Goal: Find specific page/section: Find specific page/section

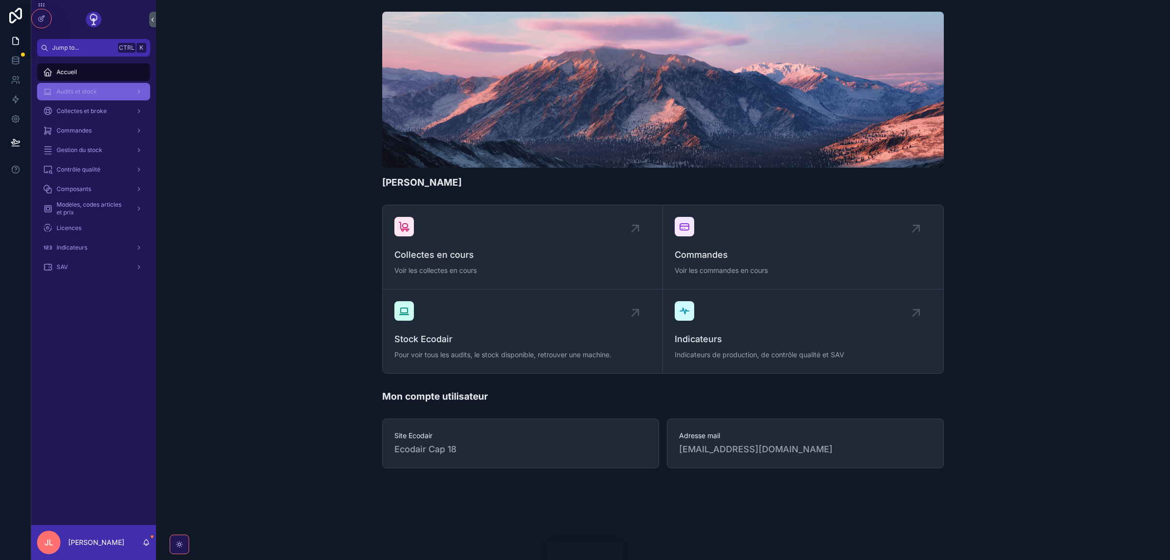
click at [97, 98] on div "Audits et stock" at bounding box center [93, 92] width 101 height 16
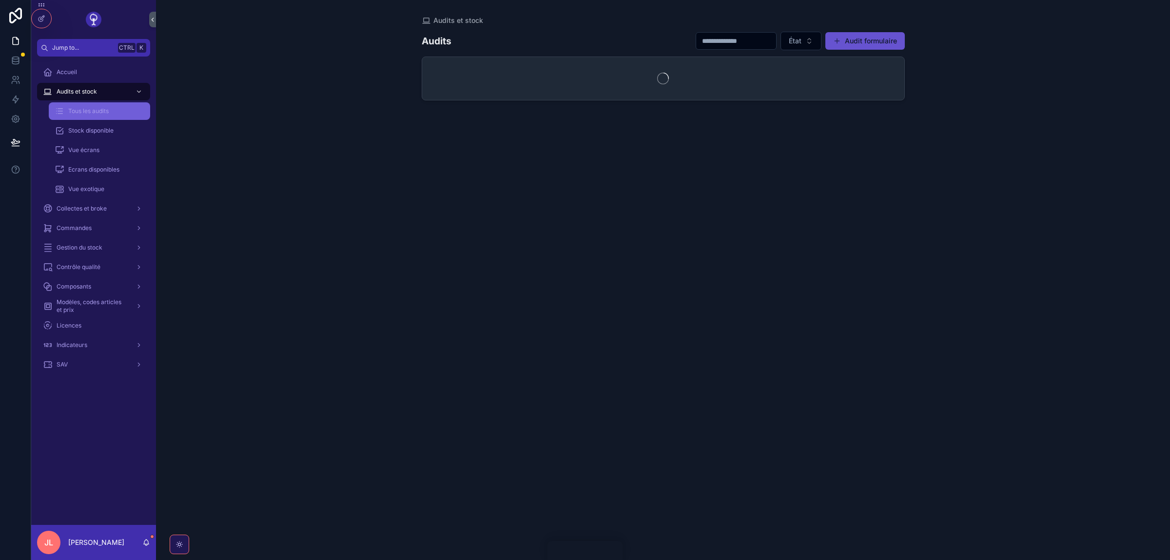
click at [78, 115] on div "Tous les audits" at bounding box center [100, 111] width 90 height 16
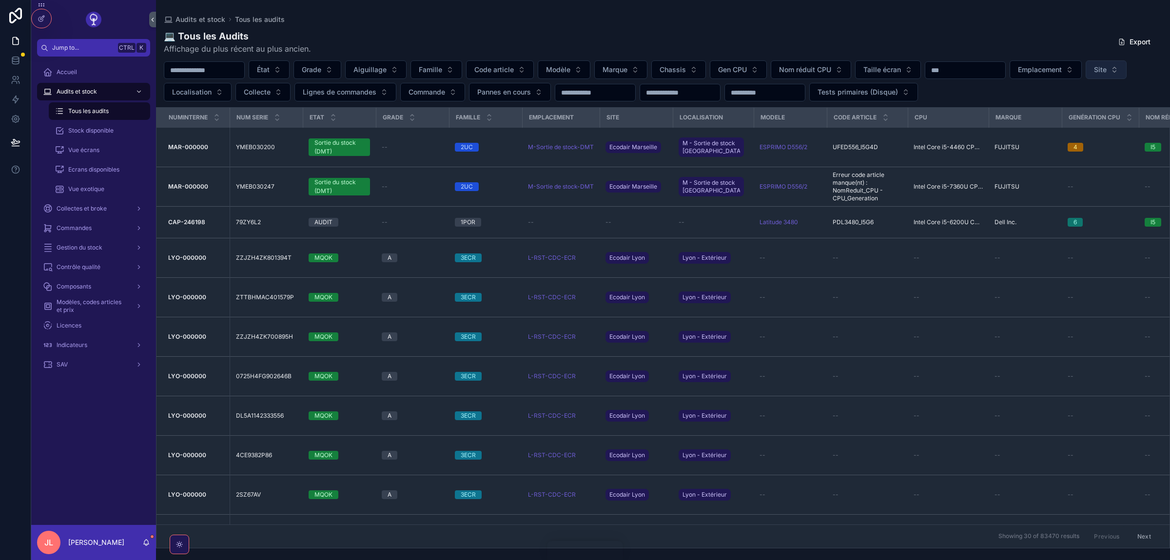
click at [1086, 79] on button "Site" at bounding box center [1106, 69] width 41 height 19
type input "***"
click at [290, 63] on button "État" at bounding box center [269, 69] width 41 height 19
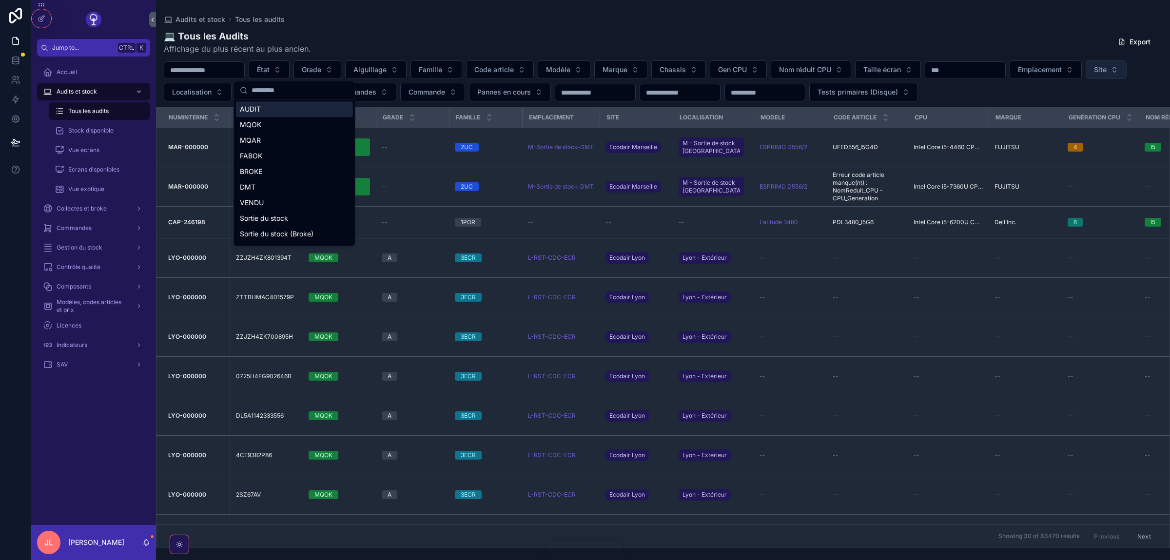
click at [1094, 75] on span "Site" at bounding box center [1100, 70] width 13 height 10
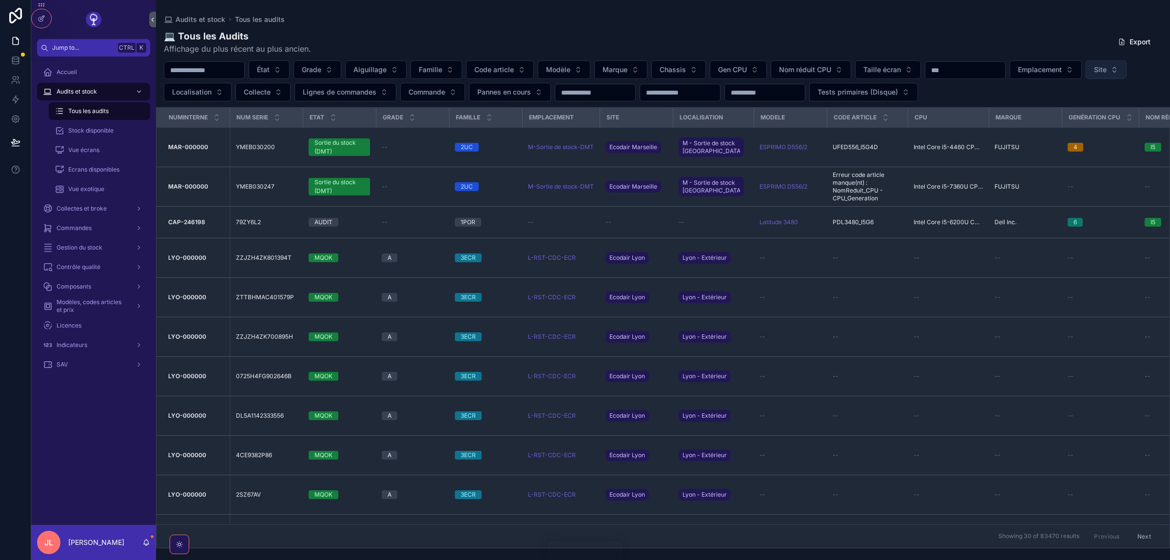
click at [1086, 79] on button "Site" at bounding box center [1106, 69] width 41 height 19
click at [170, 131] on span "Ecodair Cap 18" at bounding box center [154, 132] width 48 height 10
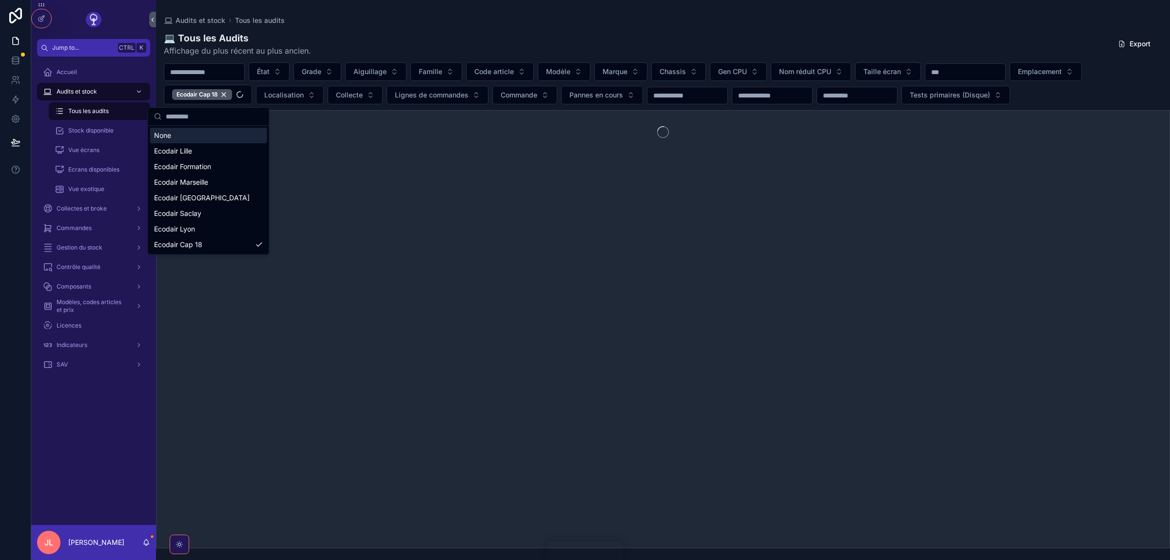
click at [290, 73] on button "État" at bounding box center [269, 71] width 41 height 19
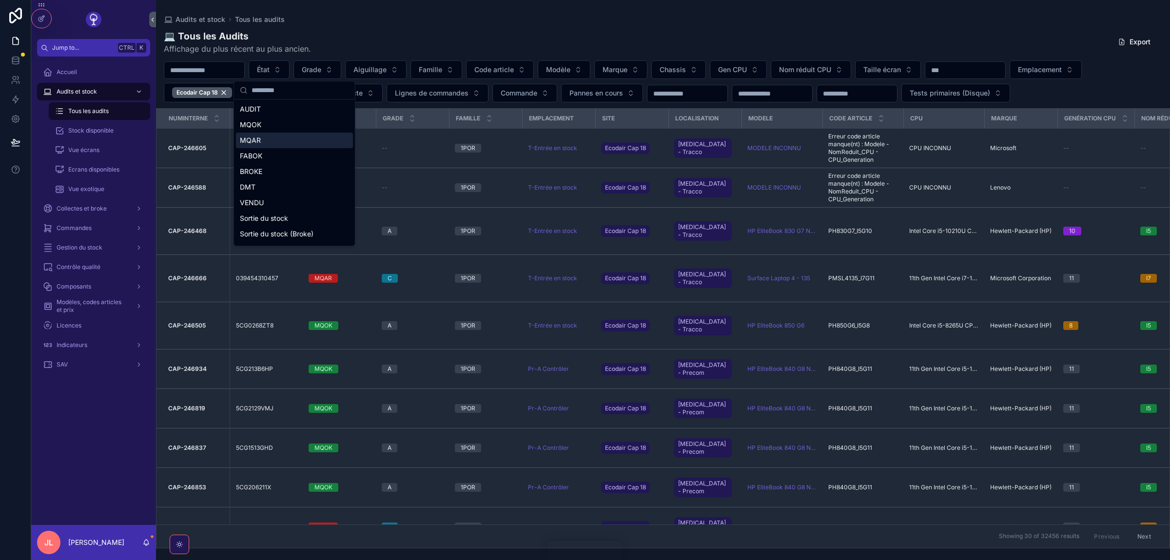
click at [256, 139] on div "MQAR" at bounding box center [294, 141] width 117 height 16
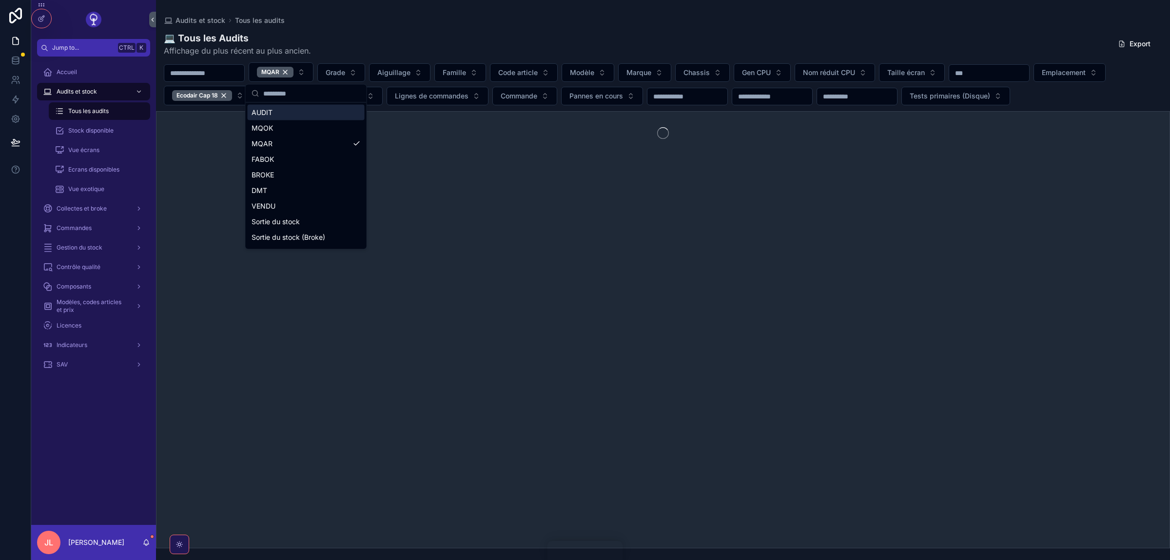
click at [420, 45] on div "💻 Tous les Audits Affichage du plus récent au plus ancien. Export" at bounding box center [663, 43] width 998 height 25
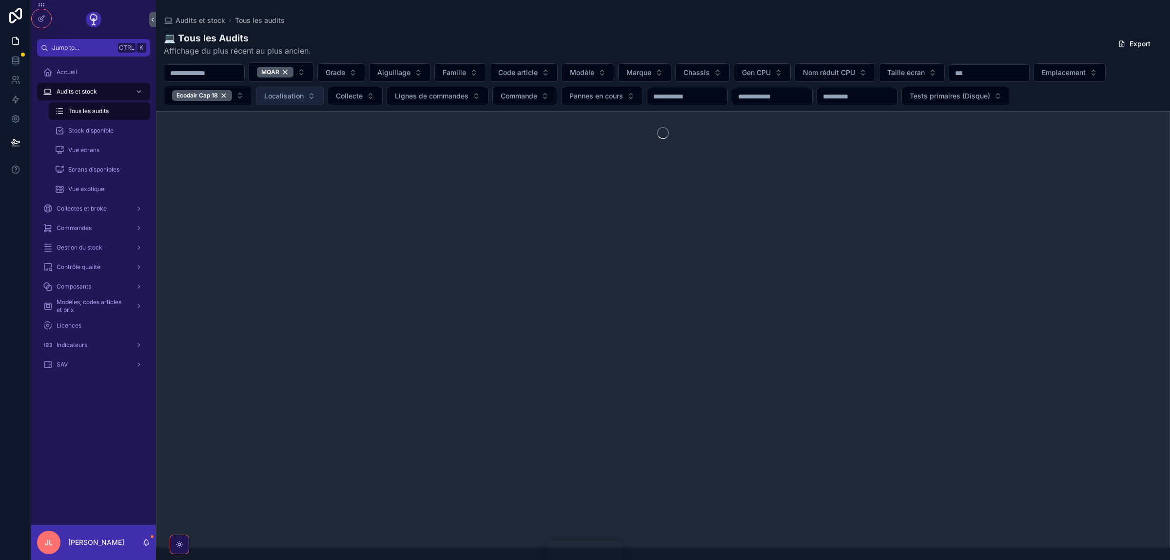
click at [280, 90] on button "Localisation" at bounding box center [290, 96] width 68 height 19
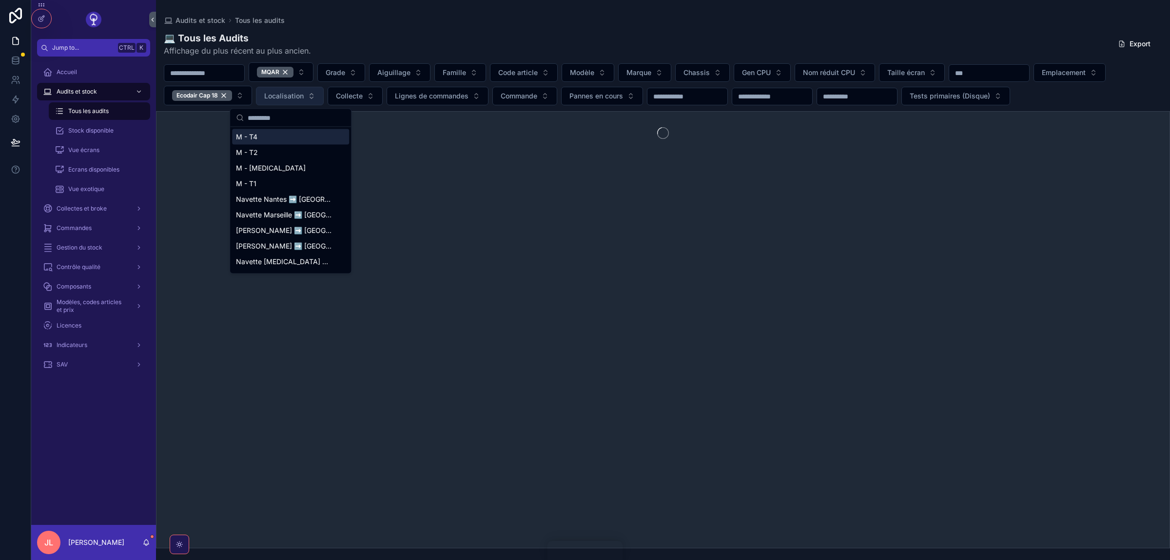
click at [301, 95] on span "Localisation" at bounding box center [283, 96] width 39 height 10
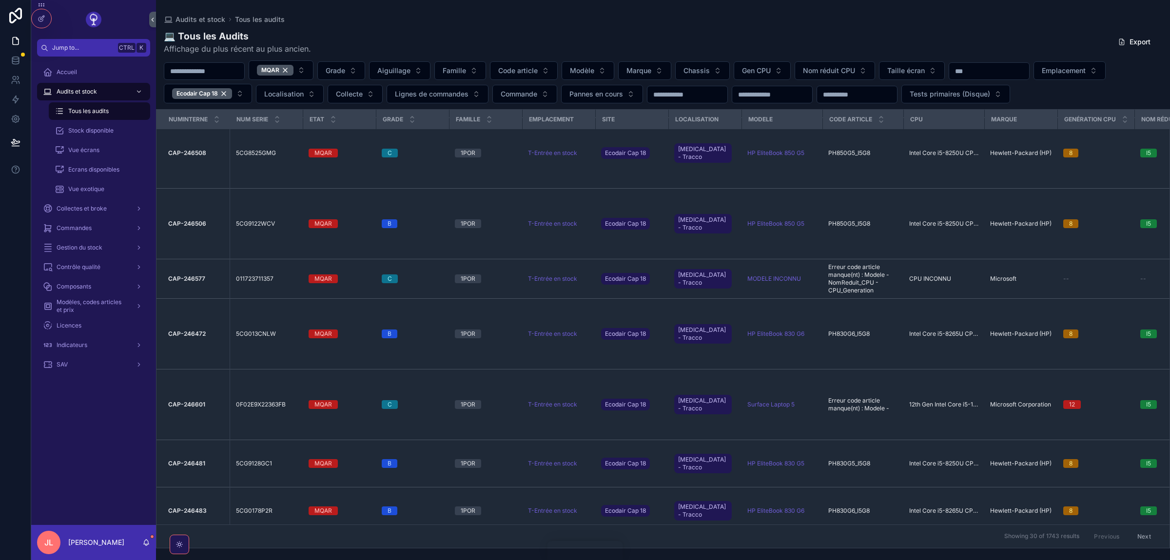
scroll to position [291, 0]
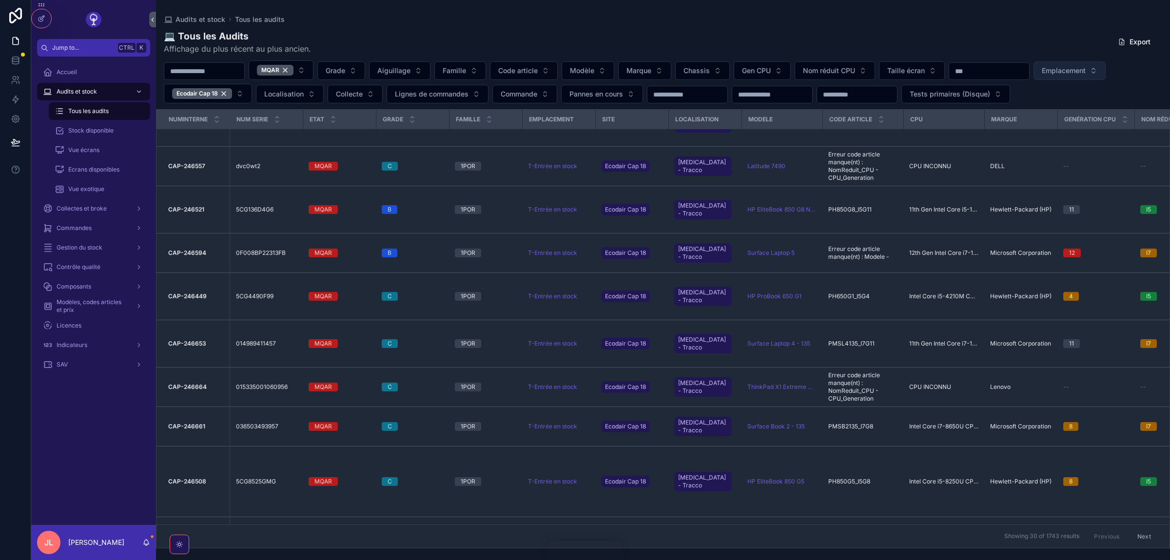
click at [1106, 78] on button "Emplacement" at bounding box center [1069, 70] width 72 height 19
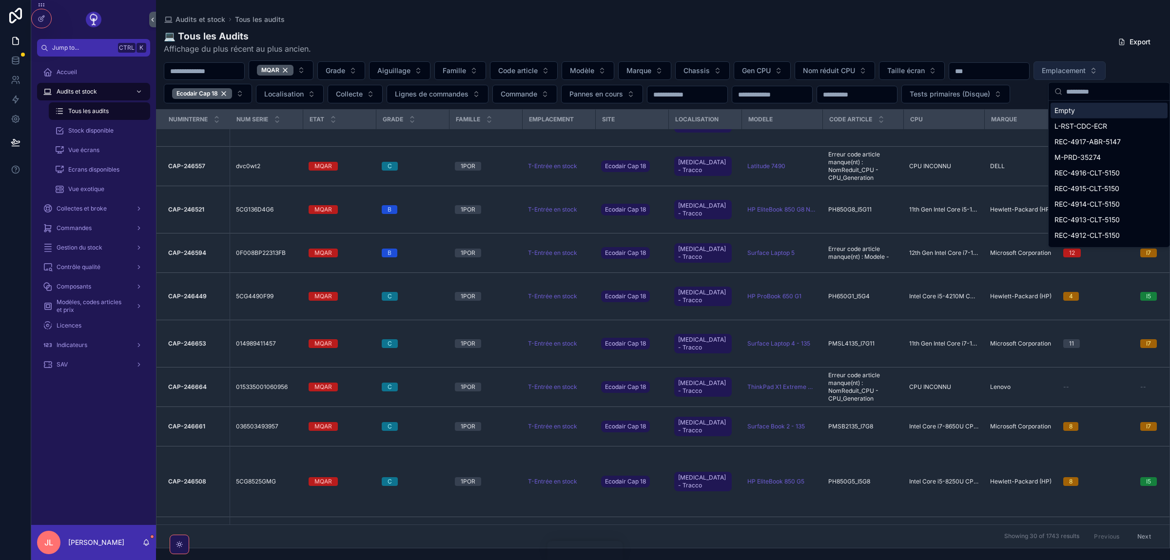
click at [1086, 73] on span "Emplacement" at bounding box center [1064, 71] width 44 height 10
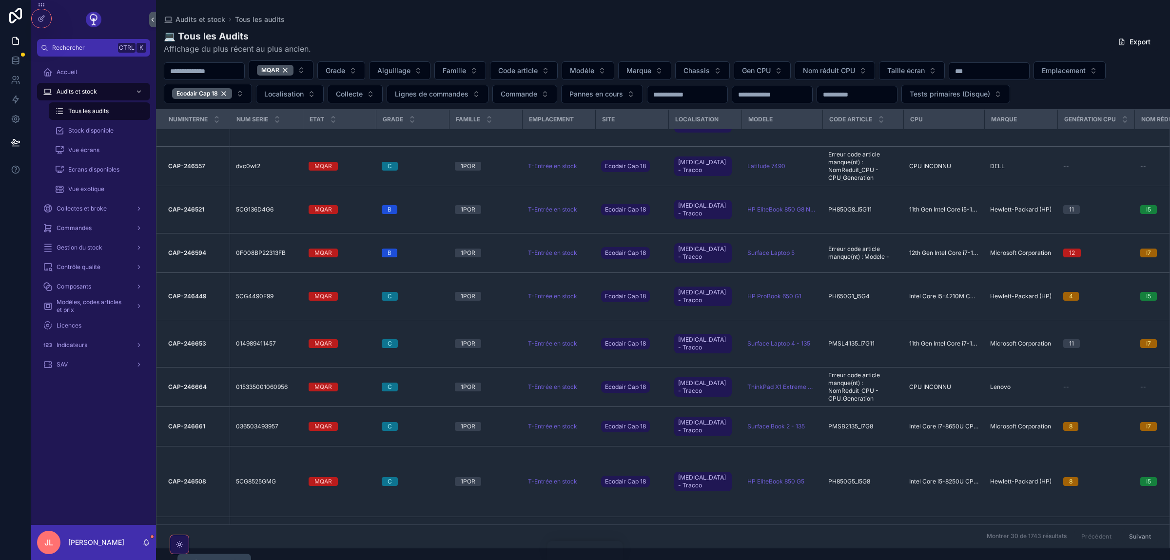
click at [150, 540] on icon "scrollable content" at bounding box center [146, 543] width 8 height 8
